Goal: Task Accomplishment & Management: Complete application form

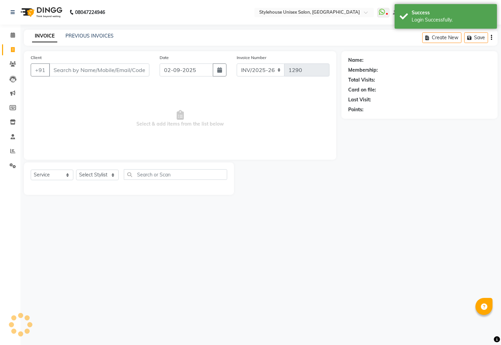
select select "service"
click at [100, 177] on select "Select Stylist [PERSON_NAME] [PERSON_NAME] LIMARANI [PERSON_NAME] Manager Naz […" at bounding box center [97, 175] width 43 height 11
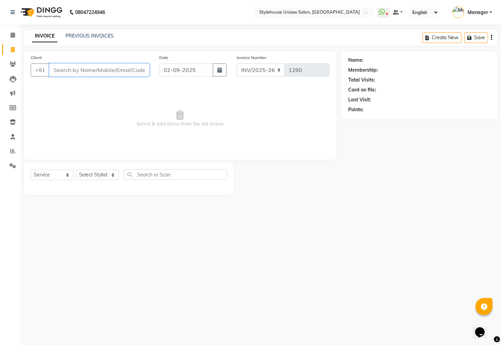
click at [69, 73] on input "Client" at bounding box center [99, 69] width 100 height 13
type input "9124056561"
click at [135, 71] on span "Add Client" at bounding box center [131, 70] width 27 height 7
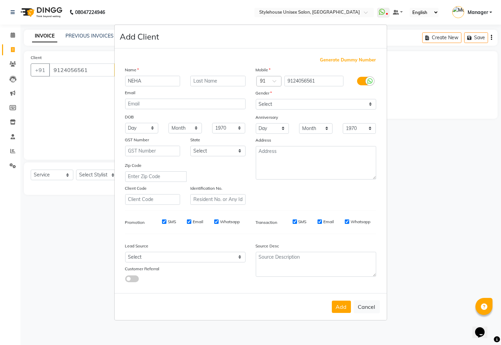
type input "NEHA"
click at [355, 107] on select "Select [DEMOGRAPHIC_DATA] [DEMOGRAPHIC_DATA] Other Prefer Not To Say" at bounding box center [316, 104] width 120 height 11
select select "[DEMOGRAPHIC_DATA]"
click at [256, 99] on select "Select [DEMOGRAPHIC_DATA] [DEMOGRAPHIC_DATA] Other Prefer Not To Say" at bounding box center [316, 104] width 120 height 11
click at [339, 304] on button "Add" at bounding box center [341, 307] width 19 height 12
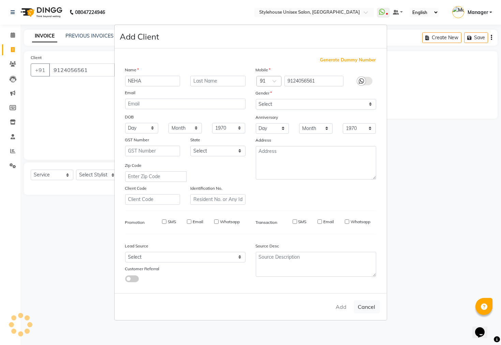
select select
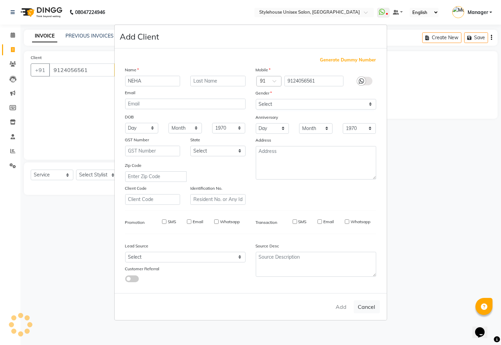
select select
checkbox input "false"
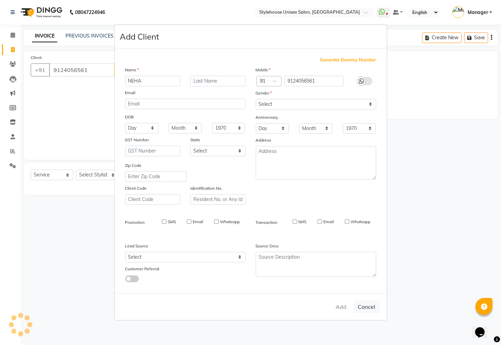
checkbox input "false"
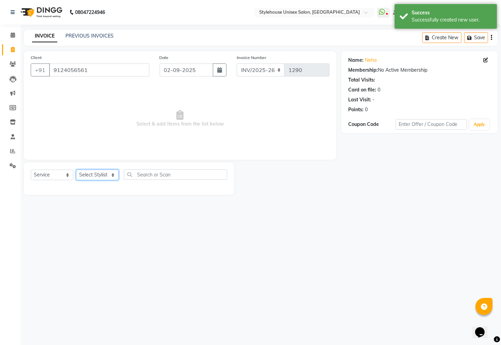
click at [92, 177] on select "Select Stylist [PERSON_NAME] [PERSON_NAME] LIMARANI [PERSON_NAME] Manager Naz […" at bounding box center [97, 175] width 43 height 11
select select "69919"
click at [76, 170] on select "Select Stylist [PERSON_NAME] [PERSON_NAME] LIMARANI [PERSON_NAME] Manager Naz […" at bounding box center [97, 175] width 43 height 11
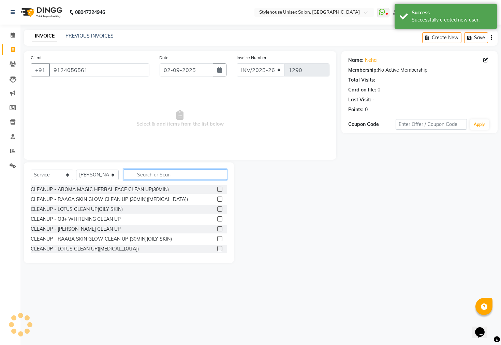
click at [172, 175] on input "text" at bounding box center [175, 174] width 103 height 11
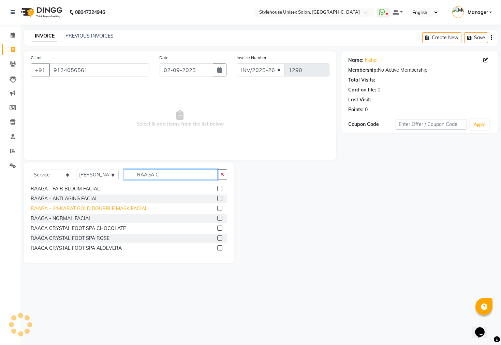
scroll to position [128, 0]
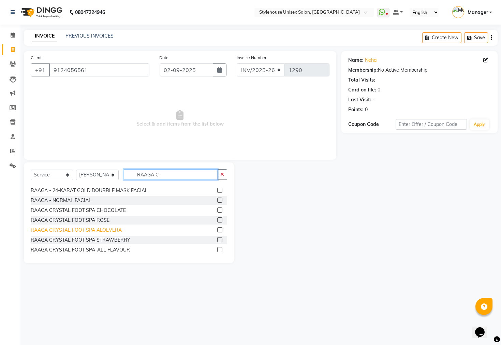
type input "RAAGA C"
click at [94, 229] on div "RAAGA CRYSTAL FOOT SPA ALOEVERA" at bounding box center [76, 230] width 91 height 7
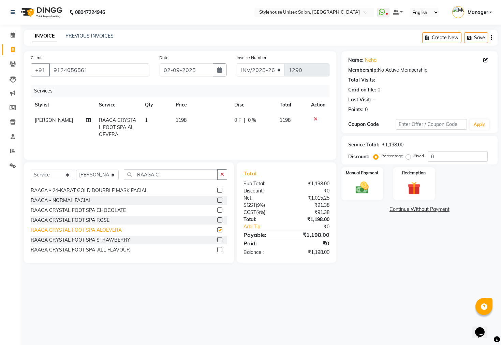
checkbox input "false"
click at [176, 125] on td "1198" at bounding box center [201, 128] width 59 height 30
select select "69919"
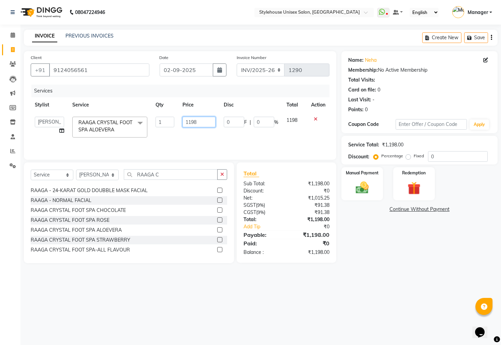
click at [204, 121] on input "1198" at bounding box center [199, 122] width 33 height 11
type input "1"
type input "1200"
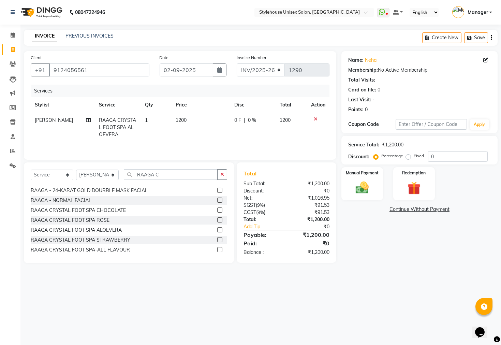
click at [371, 251] on div "Name: Neha Membership: No Active Membership Total Visits: Card on file: 0 Last …" at bounding box center [421, 157] width 161 height 212
click at [486, 60] on icon at bounding box center [485, 60] width 5 height 5
select select "[DEMOGRAPHIC_DATA]"
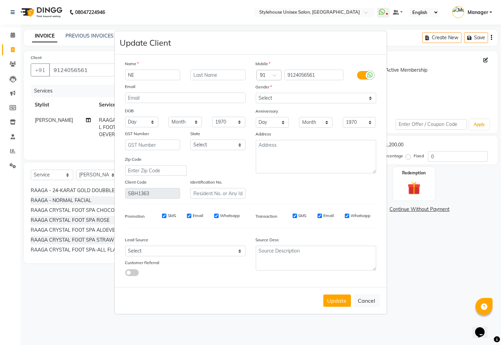
type input "N"
type input "NEHA"
click at [333, 299] on button "Update" at bounding box center [337, 300] width 28 height 12
select select
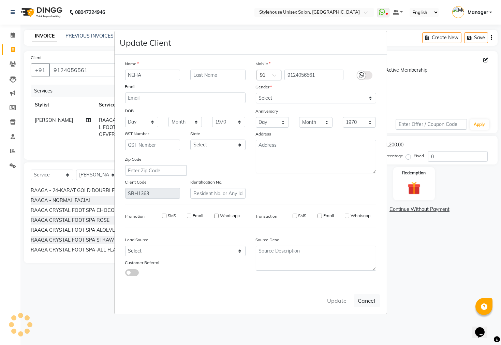
select select
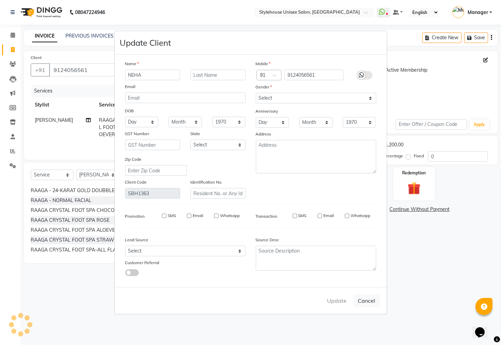
checkbox input "false"
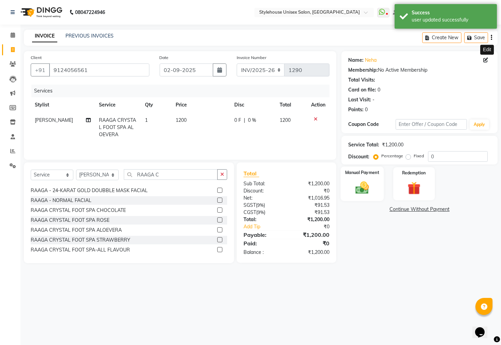
click at [359, 184] on div "Manual Payment" at bounding box center [362, 183] width 43 height 34
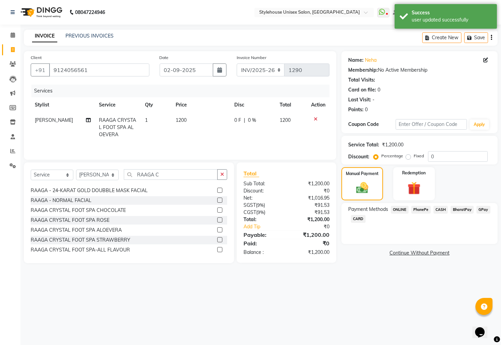
click at [441, 214] on span "CASH" at bounding box center [441, 210] width 15 height 8
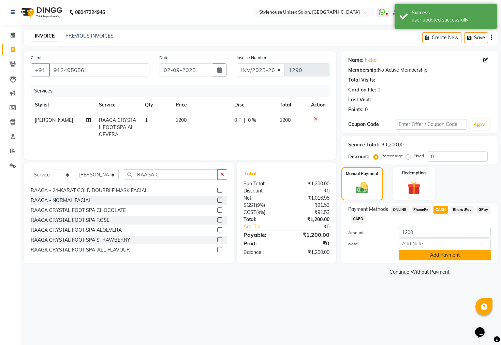
click at [417, 260] on button "Add Payment" at bounding box center [445, 255] width 92 height 11
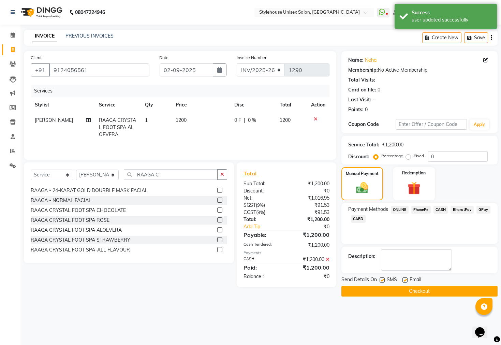
click at [407, 296] on button "Checkout" at bounding box center [419, 291] width 156 height 11
